Goal: Find specific page/section: Find specific page/section

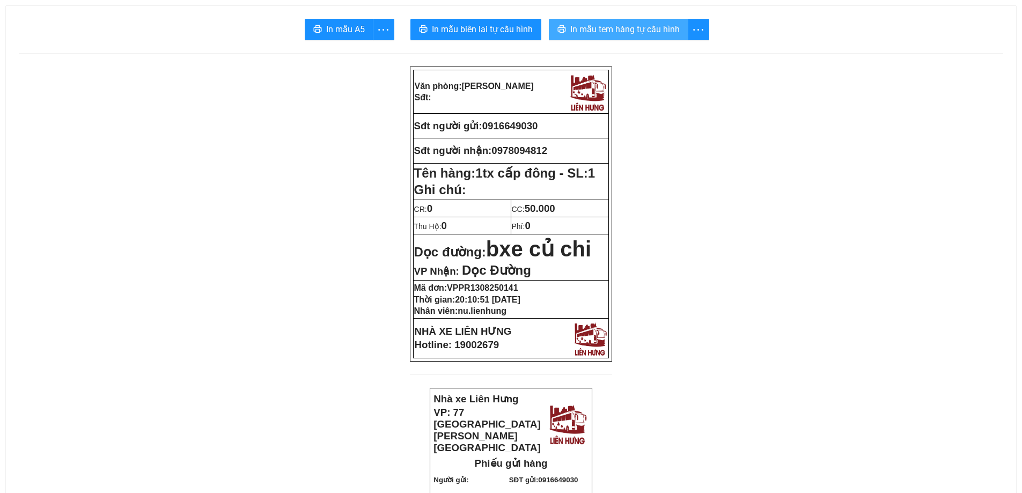
drag, startPoint x: 606, startPoint y: 30, endPoint x: 599, endPoint y: 28, distance: 7.1
click at [607, 29] on span "In mẫu tem hàng tự cấu hình" at bounding box center [624, 29] width 109 height 13
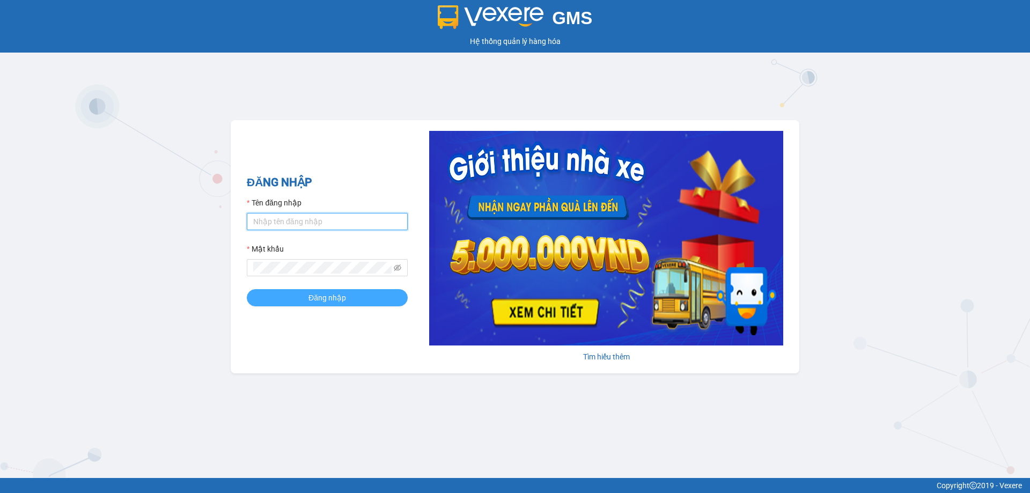
type input "nu.lienhung"
click at [313, 302] on span "Đăng nhập" at bounding box center [328, 298] width 38 height 12
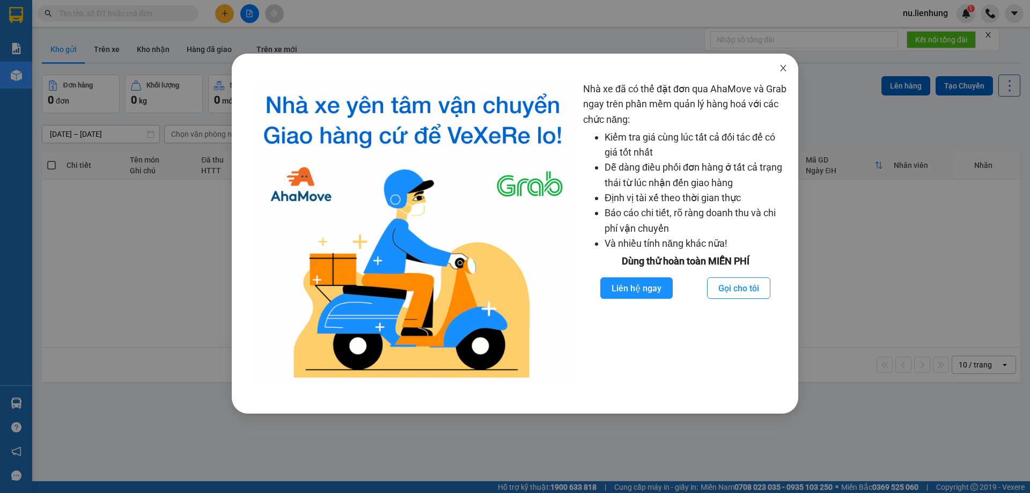
click at [783, 69] on icon "close" at bounding box center [783, 68] width 9 height 9
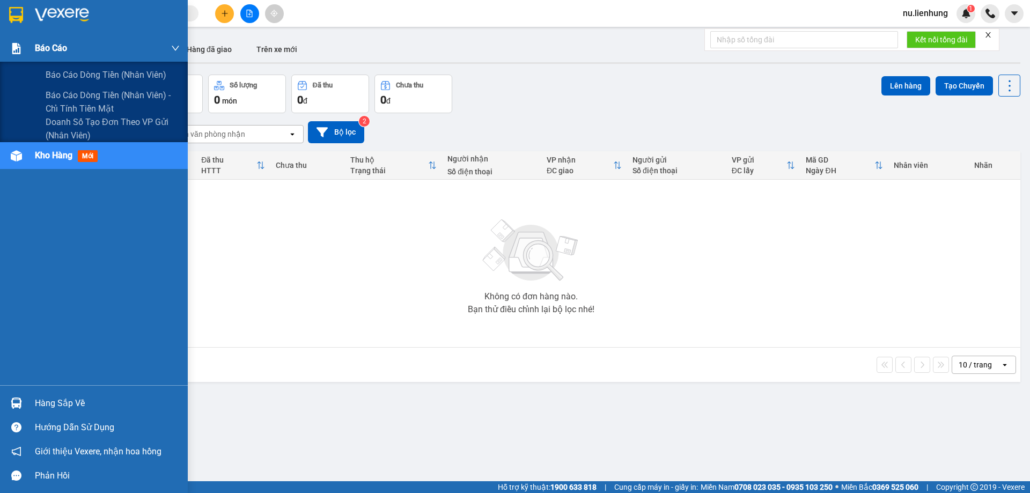
click at [50, 50] on span "Báo cáo" at bounding box center [51, 47] width 32 height 13
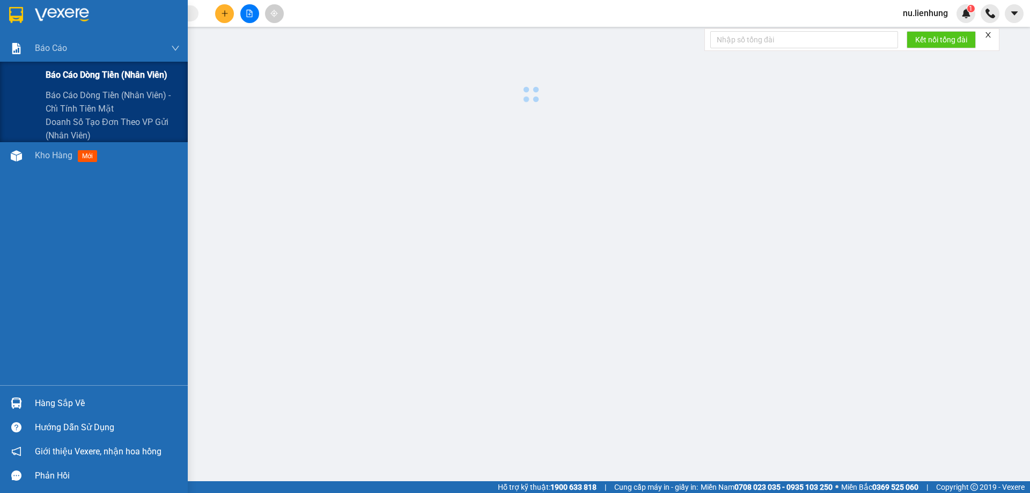
click at [67, 69] on span "Báo cáo dòng tiền (nhân viên)" at bounding box center [107, 74] width 122 height 13
